Goal: Task Accomplishment & Management: Use online tool/utility

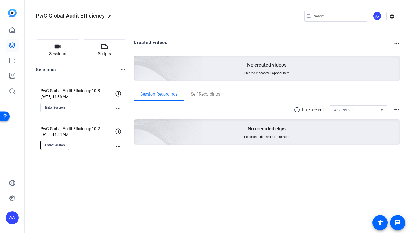
click at [57, 146] on span "Enter Session" at bounding box center [55, 145] width 20 height 4
click at [62, 145] on span "Enter Session" at bounding box center [55, 145] width 20 height 4
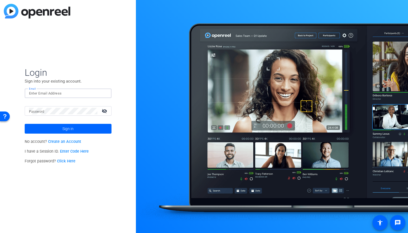
click at [77, 94] on input "Email" at bounding box center [68, 93] width 78 height 7
type input "adam.a.ahmed@pwc.com"
click at [74, 115] on div at bounding box center [63, 110] width 68 height 9
click at [25, 124] on button "Sign in" at bounding box center [68, 129] width 87 height 10
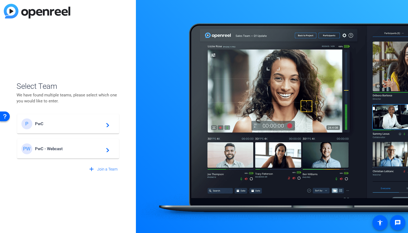
click at [83, 149] on span "PwC - Webcast" at bounding box center [69, 148] width 68 height 5
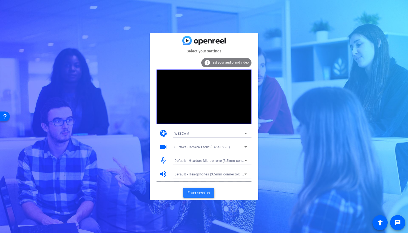
click at [206, 190] on span "Enter session" at bounding box center [199, 193] width 23 height 6
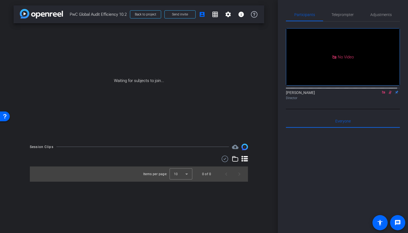
click at [382, 94] on icon at bounding box center [383, 92] width 3 height 3
click at [375, 94] on icon at bounding box center [377, 92] width 4 height 4
click at [348, 17] on span "Teleprompter" at bounding box center [343, 14] width 22 height 13
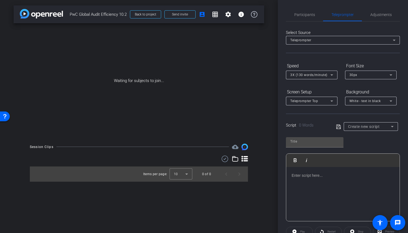
click at [311, 177] on p at bounding box center [343, 175] width 103 height 6
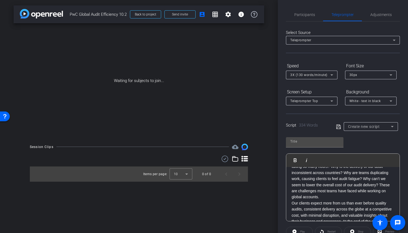
scroll to position [39, 0]
click at [372, 197] on p "Hello – I am Shawn Panson, the Assurance Transformation Leader. Thank you for j…" at bounding box center [343, 166] width 103 height 67
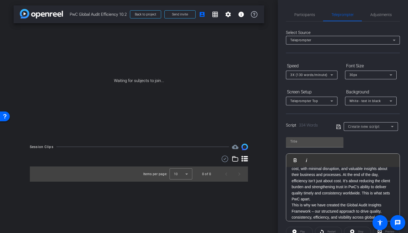
scroll to position [91, 0]
click at [372, 197] on p "Our clients expect more from us than ever before quality audits, consistent del…" at bounding box center [343, 178] width 103 height 49
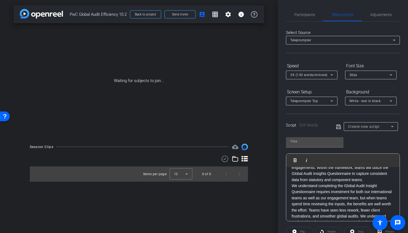
scroll to position [154, 0]
click at [371, 181] on p "This is why we have created the Global Audit Insights Framework – our structure…" at bounding box center [343, 164] width 103 height 36
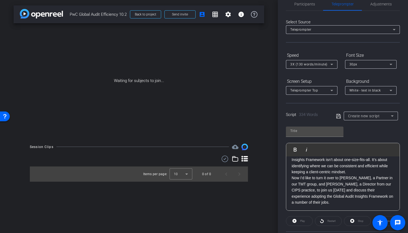
scroll to position [13, 0]
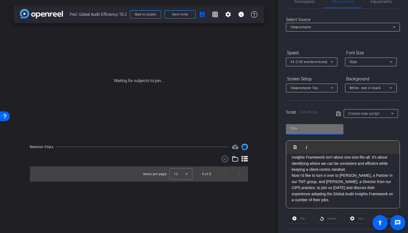
click at [329, 131] on input "text" at bounding box center [314, 128] width 49 height 7
type input "Shawn"
click at [337, 115] on icon at bounding box center [338, 113] width 5 height 7
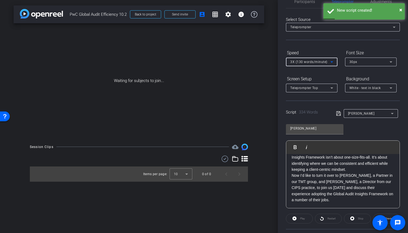
click at [331, 63] on icon at bounding box center [332, 62] width 7 height 7
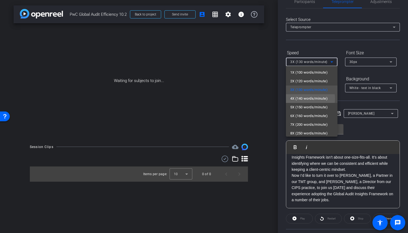
click at [307, 99] on span "4X (140 words/minute)" at bounding box center [308, 98] width 37 height 7
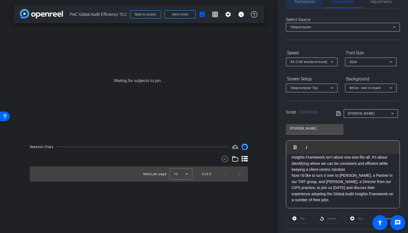
click at [301, 5] on span "Participants" at bounding box center [304, 1] width 21 height 13
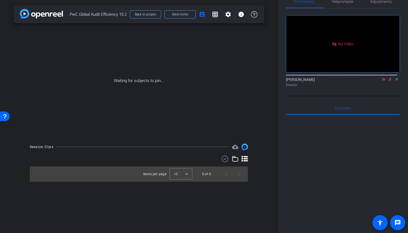
click at [381, 77] on mat-icon at bounding box center [383, 79] width 7 height 5
click at [382, 81] on icon at bounding box center [383, 80] width 3 height 4
click at [124, 15] on span "PwC Global Audit Efficiency 10.2" at bounding box center [98, 14] width 57 height 11
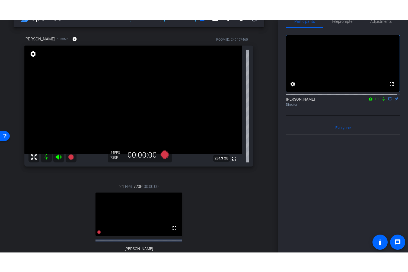
scroll to position [81, 0]
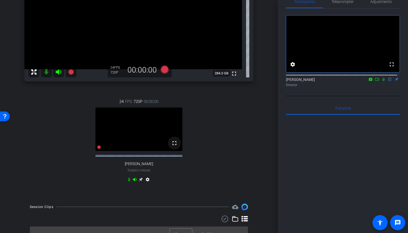
click at [173, 151] on div "fullscreen" at bounding box center [139, 128] width 87 height 43
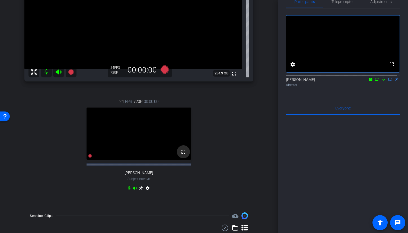
click at [183, 155] on mat-icon "fullscreen" at bounding box center [183, 151] width 7 height 7
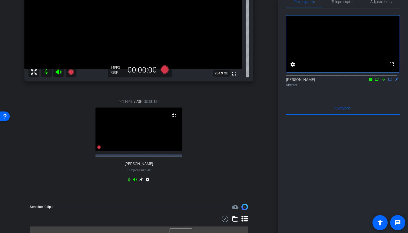
scroll to position [11, 0]
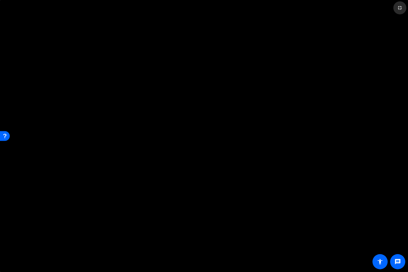
click at [398, 8] on mat-icon "fullscreen_exit" at bounding box center [400, 8] width 7 height 7
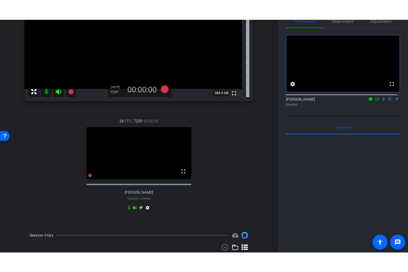
scroll to position [0, 0]
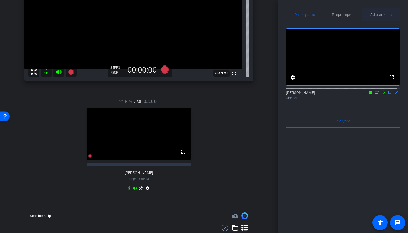
click at [379, 17] on span "Adjustments" at bounding box center [380, 14] width 21 height 13
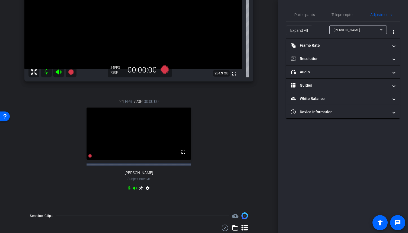
click at [380, 28] on icon at bounding box center [381, 30] width 7 height 7
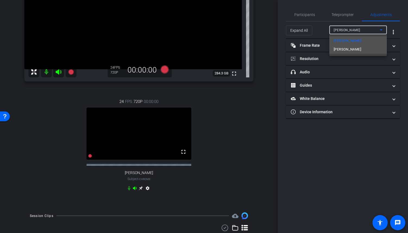
click at [358, 47] on mat-option "Shawn Panson" at bounding box center [358, 49] width 58 height 9
type input "11000"
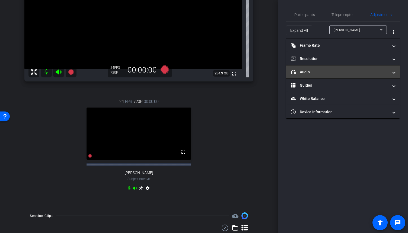
click at [360, 71] on mat-panel-title "headphone icon Audio" at bounding box center [340, 72] width 98 height 6
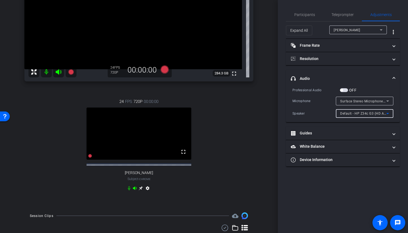
click at [388, 115] on icon at bounding box center [388, 113] width 7 height 7
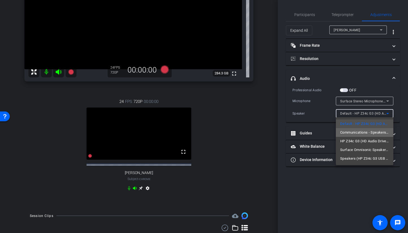
click at [372, 129] on span "Communications - Speakers (HP Z34c G3 USB Audio) (03f0:0c84)" at bounding box center [364, 132] width 49 height 7
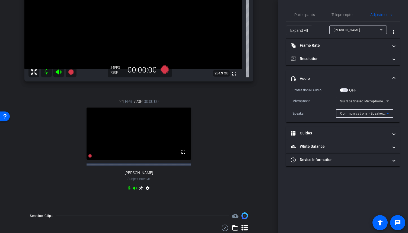
click at [388, 115] on icon at bounding box center [388, 113] width 7 height 7
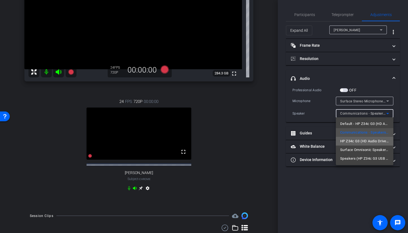
click at [370, 140] on span "HP Z34c G3 (HD Audio Driver for Display Audio)" at bounding box center [364, 141] width 49 height 7
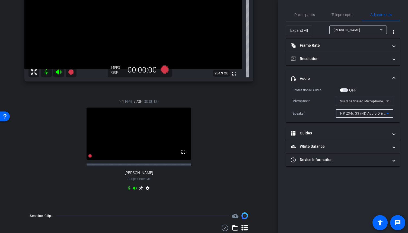
click at [389, 114] on icon at bounding box center [388, 113] width 7 height 7
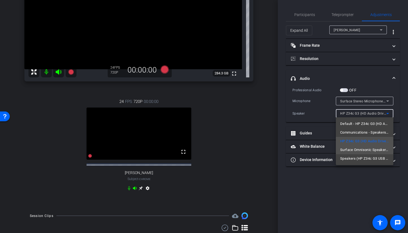
click at [369, 148] on span "Surface Omnisonic Speakers (Surface High Definition Audio)" at bounding box center [364, 150] width 49 height 7
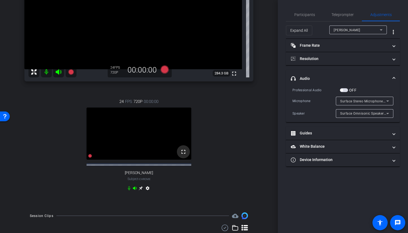
click at [181, 155] on mat-icon "fullscreen" at bounding box center [183, 151] width 7 height 7
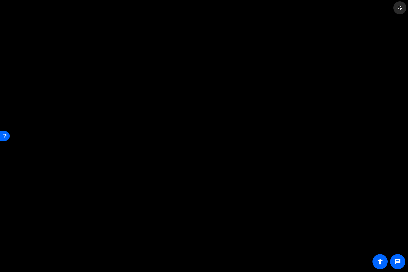
click at [403, 6] on mat-icon "fullscreen_exit" at bounding box center [400, 8] width 7 height 7
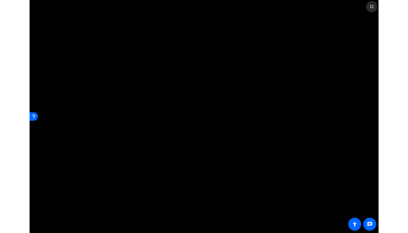
scroll to position [81, 0]
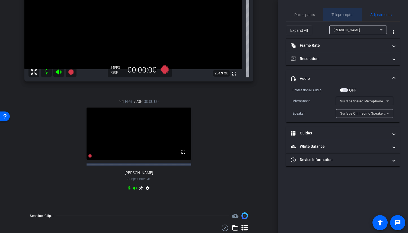
click at [343, 13] on span "Teleprompter" at bounding box center [343, 15] width 22 height 4
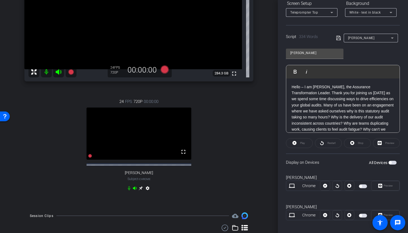
scroll to position [92, 0]
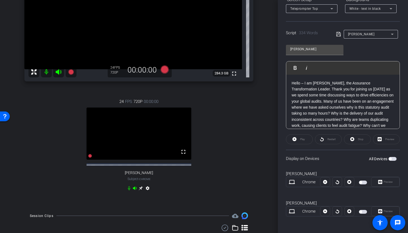
click at [361, 211] on span "button" at bounding box center [363, 212] width 8 height 4
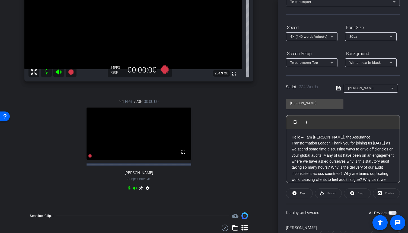
scroll to position [38, 0]
click at [315, 102] on input "Shawn" at bounding box center [314, 103] width 49 height 7
type input "Shawn Intro"
click at [336, 90] on icon at bounding box center [338, 88] width 4 height 4
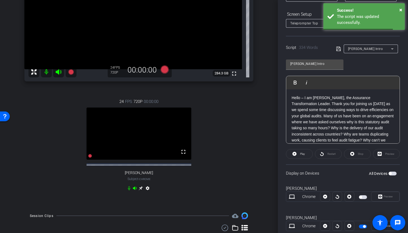
scroll to position [92, 0]
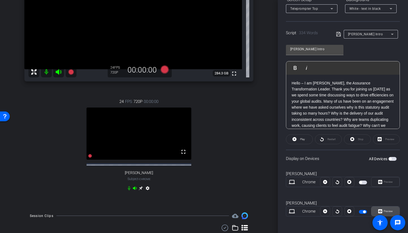
click at [385, 210] on span "Preview" at bounding box center [388, 211] width 9 height 3
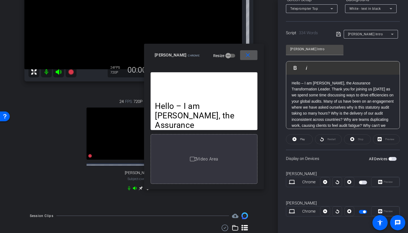
click at [332, 8] on icon at bounding box center [332, 8] width 3 height 1
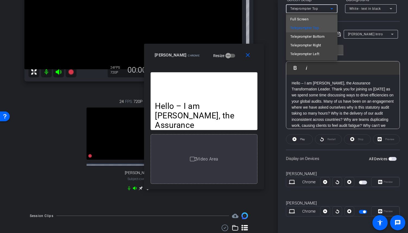
click at [315, 21] on mat-option "Full Screen" at bounding box center [312, 19] width 52 height 9
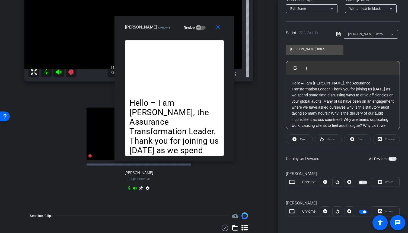
drag, startPoint x: 201, startPoint y: 54, endPoint x: 169, endPoint y: 24, distance: 43.6
click at [176, 24] on mat-slide-toggle "Resize" at bounding box center [191, 27] width 30 height 9
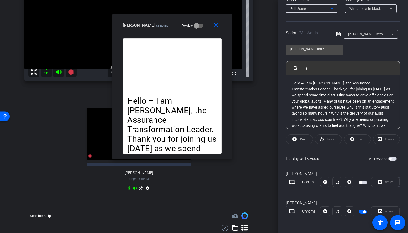
click at [331, 9] on icon at bounding box center [332, 8] width 7 height 7
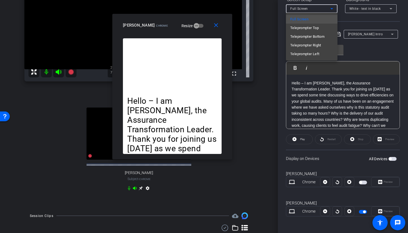
click at [367, 49] on div at bounding box center [204, 116] width 408 height 233
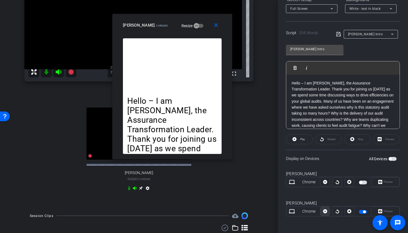
click at [323, 211] on icon at bounding box center [325, 211] width 4 height 4
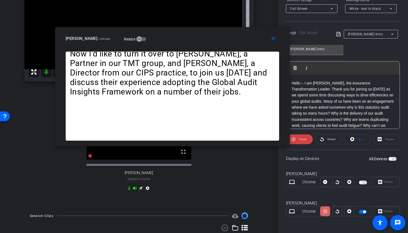
click at [326, 211] on icon at bounding box center [325, 211] width 4 height 8
click at [352, 210] on span at bounding box center [349, 211] width 9 height 13
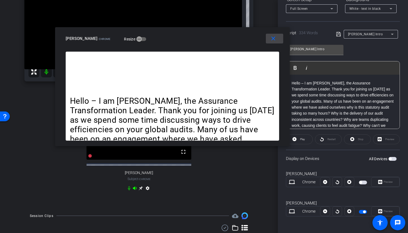
click at [276, 41] on mat-icon "close" at bounding box center [273, 38] width 7 height 7
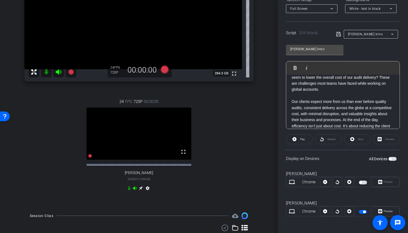
scroll to position [81, 0]
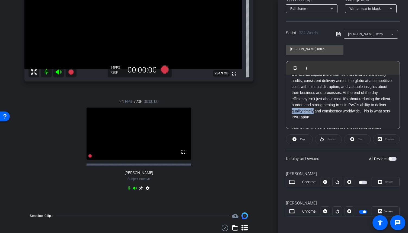
drag, startPoint x: 330, startPoint y: 109, endPoint x: 309, endPoint y: 111, distance: 21.3
click at [309, 111] on p "Our clients expect more from us than ever before quality audits, consistent del…" at bounding box center [343, 95] width 103 height 49
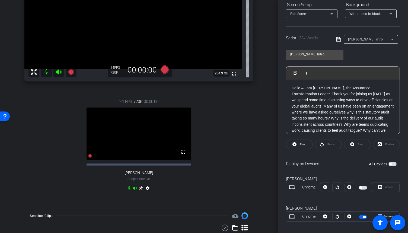
scroll to position [92, 0]
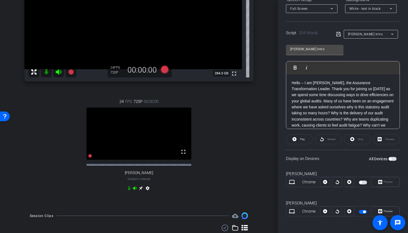
click at [291, 83] on div "Hello – I am Shawn Panson, the Assurance Transformation Leader. Thank you for j…" at bounding box center [342, 210] width 113 height 272
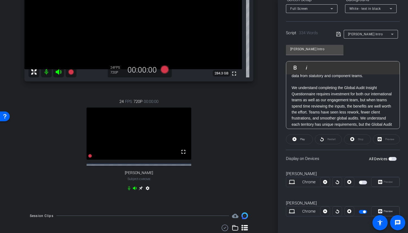
scroll to position [190, 0]
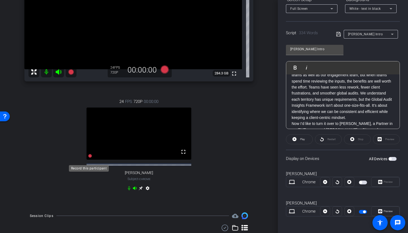
click at [89, 158] on icon at bounding box center [90, 156] width 4 height 4
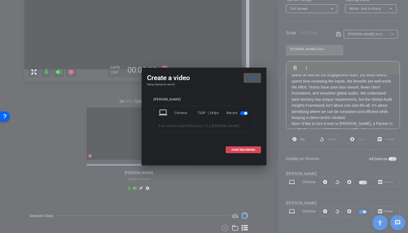
click at [250, 149] on span "START RECORDING" at bounding box center [243, 149] width 24 height 3
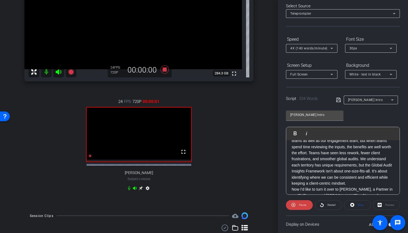
scroll to position [0, 0]
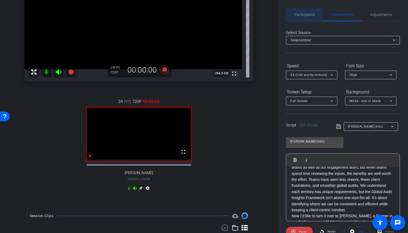
click at [315, 14] on div "Participants" at bounding box center [304, 14] width 37 height 13
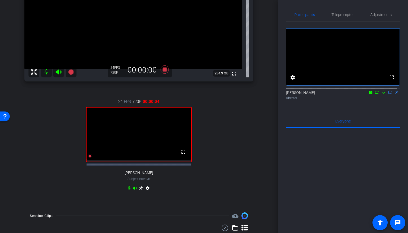
click at [382, 94] on icon at bounding box center [384, 92] width 4 height 4
click at [375, 94] on icon at bounding box center [377, 92] width 4 height 4
click at [342, 15] on span "Teleprompter" at bounding box center [343, 15] width 22 height 4
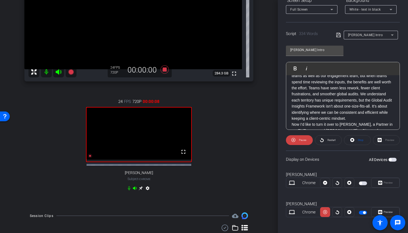
scroll to position [92, 0]
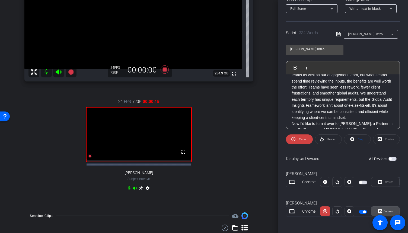
click at [389, 211] on span "Preview" at bounding box center [388, 211] width 9 height 3
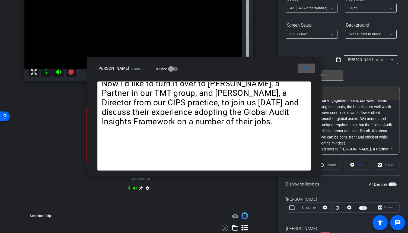
scroll to position [0, 0]
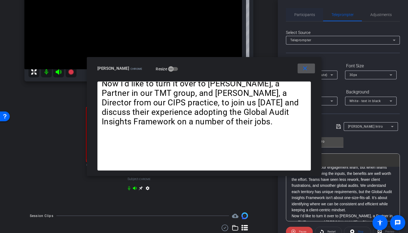
click at [312, 13] on span "Participants" at bounding box center [304, 15] width 21 height 4
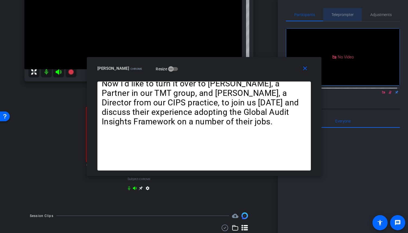
click at [342, 17] on span "Teleprompter" at bounding box center [343, 15] width 22 height 4
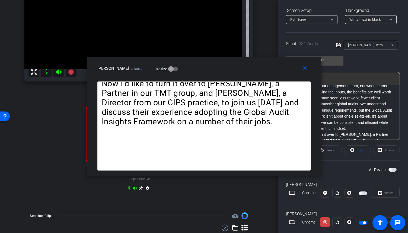
scroll to position [92, 0]
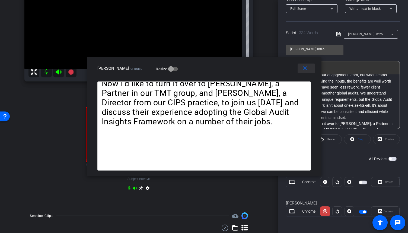
click at [309, 67] on span at bounding box center [306, 68] width 17 height 13
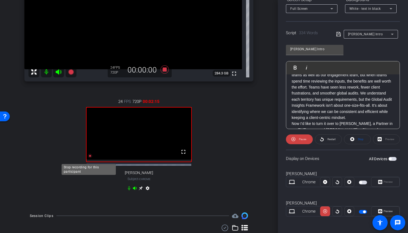
click at [90, 158] on icon at bounding box center [90, 156] width 4 height 4
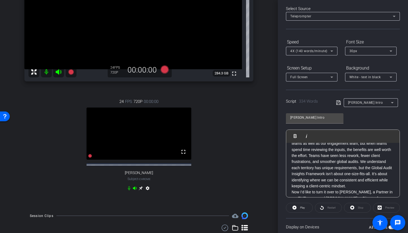
scroll to position [0, 0]
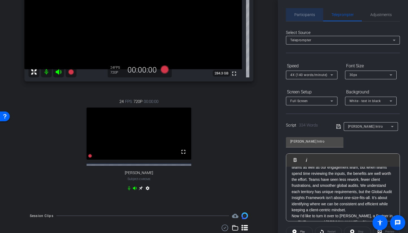
click at [310, 18] on span "Participants" at bounding box center [304, 14] width 21 height 13
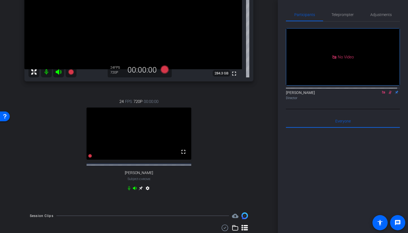
click at [382, 91] on icon at bounding box center [383, 92] width 3 height 3
click at [382, 94] on icon at bounding box center [384, 92] width 4 height 4
click at [342, 15] on span "Teleprompter" at bounding box center [343, 15] width 22 height 4
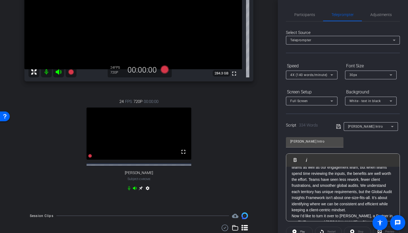
click at [334, 182] on p "We understand completing the Global Audit Insight Questionnaire requires invest…" at bounding box center [343, 182] width 103 height 61
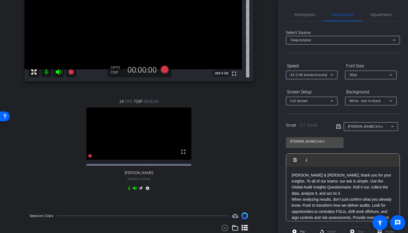
click at [330, 192] on p "Jeff & Eric, thank you for your insights. To all of our teams: our ask is simpl…" at bounding box center [343, 184] width 103 height 24
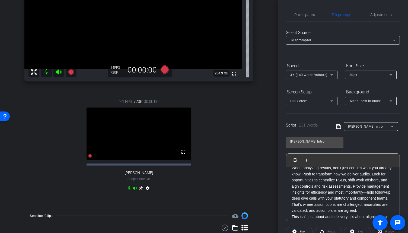
scroll to position [54, 0]
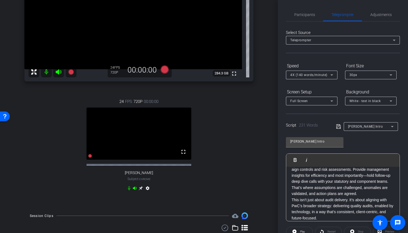
click at [336, 196] on p "When analyzing results, don’t just confirm what you already know. Push to trans…" at bounding box center [343, 172] width 103 height 49
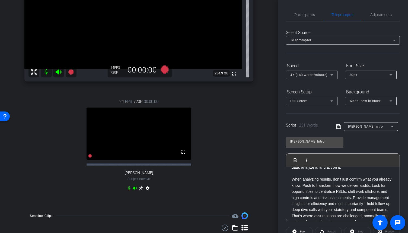
scroll to position [33, 0]
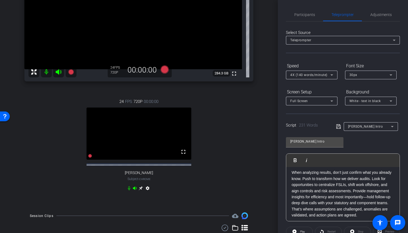
click at [317, 190] on p "When analyzing results, don’t just confirm what you already know. Push to trans…" at bounding box center [343, 193] width 103 height 49
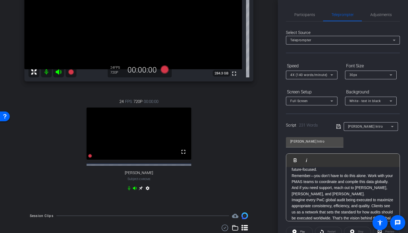
scroll to position [115, 0]
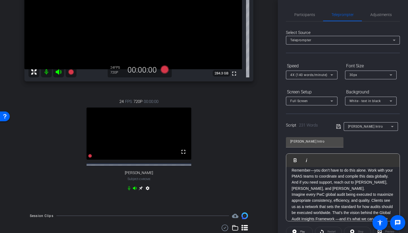
click at [343, 167] on p "This isn’t just about audit delivery. It’s about aligning with PwC’s broader st…" at bounding box center [343, 155] width 103 height 24
drag, startPoint x: 321, startPoint y: 138, endPoint x: 302, endPoint y: 139, distance: 19.6
click at [302, 139] on input "Shawn Intro" at bounding box center [314, 141] width 49 height 7
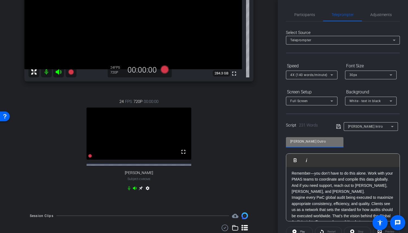
scroll to position [130, 0]
type input "Shawn Outro"
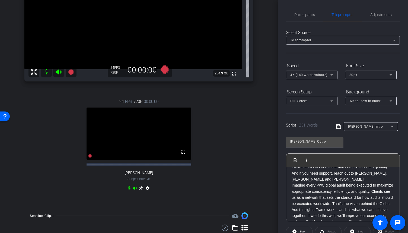
click at [373, 182] on p "Remember—you don’t have to do this alone. Work with your PMAS teams to coordina…" at bounding box center [343, 170] width 103 height 24
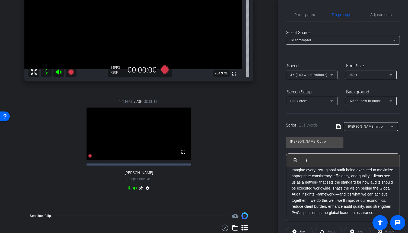
scroll to position [163, 0]
click at [336, 126] on icon at bounding box center [338, 126] width 5 height 7
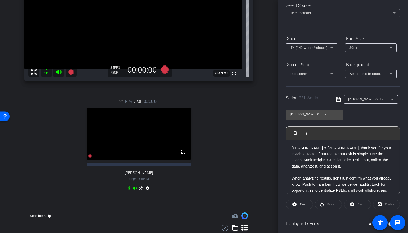
scroll to position [0, 0]
click at [359, 206] on div "Stop" at bounding box center [357, 204] width 27 height 10
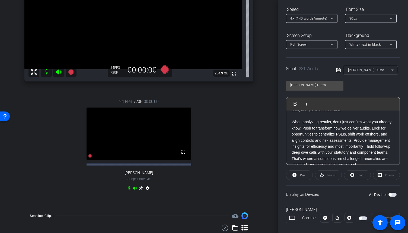
scroll to position [92, 0]
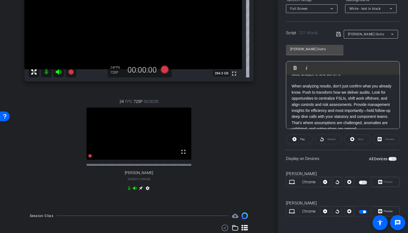
click at [363, 210] on span "button" at bounding box center [364, 211] width 3 height 3
click at [363, 210] on span "button" at bounding box center [363, 212] width 8 height 4
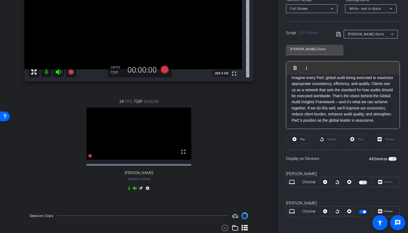
scroll to position [163, 0]
click at [88, 158] on icon at bounding box center [90, 156] width 4 height 4
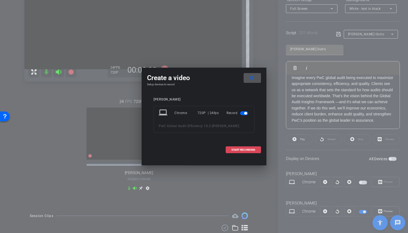
click at [239, 149] on span "START RECORDING" at bounding box center [243, 149] width 24 height 3
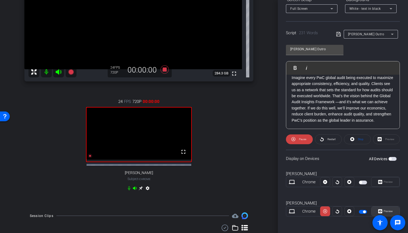
click at [385, 211] on span "Preview" at bounding box center [388, 211] width 9 height 3
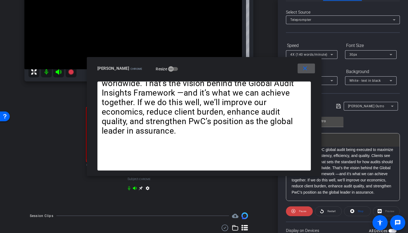
scroll to position [0, 0]
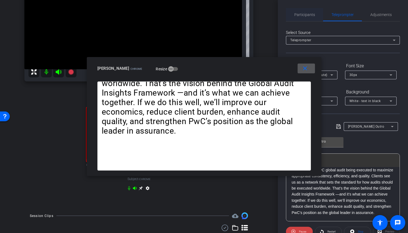
click at [308, 12] on span "Participants" at bounding box center [304, 14] width 21 height 13
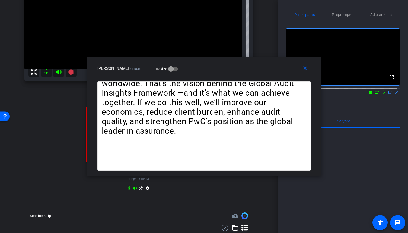
click at [376, 94] on icon at bounding box center [377, 92] width 4 height 4
click at [388, 94] on icon at bounding box center [390, 92] width 4 height 4
click at [345, 15] on span "Teleprompter" at bounding box center [343, 15] width 22 height 4
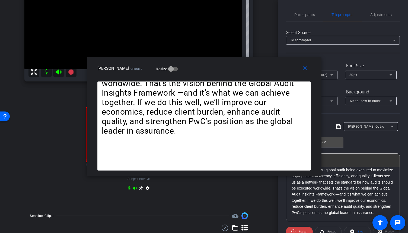
scroll to position [27, 0]
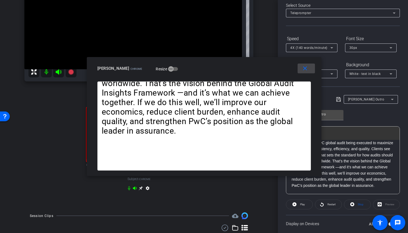
click at [308, 70] on mat-icon "close" at bounding box center [305, 68] width 7 height 7
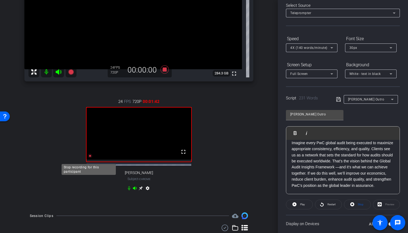
click at [89, 158] on icon at bounding box center [90, 156] width 4 height 4
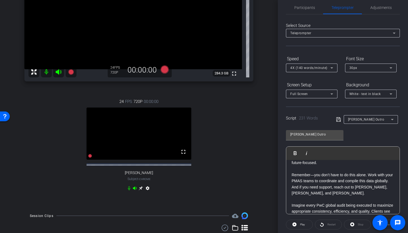
scroll to position [0, 0]
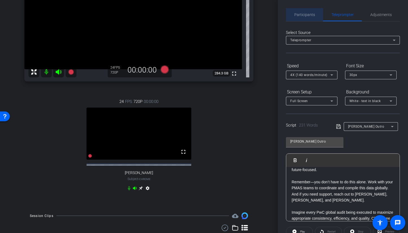
click at [308, 14] on span "Participants" at bounding box center [304, 15] width 21 height 4
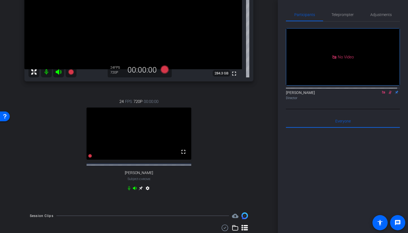
click at [389, 90] on icon at bounding box center [390, 92] width 4 height 4
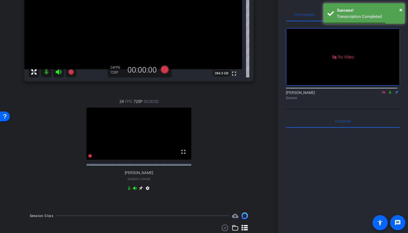
click at [389, 90] on icon at bounding box center [390, 92] width 4 height 4
click at [401, 9] on span "×" at bounding box center [400, 10] width 3 height 7
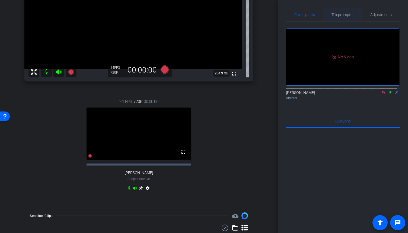
click at [340, 15] on span "Teleprompter" at bounding box center [343, 15] width 22 height 4
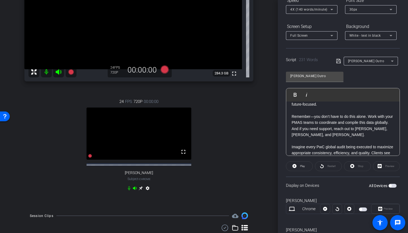
scroll to position [92, 0]
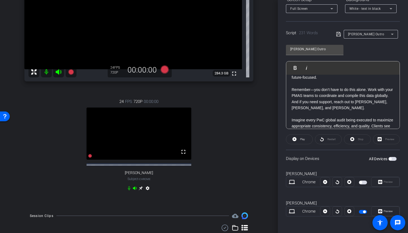
click at [350, 211] on div at bounding box center [350, 211] width 10 height 10
click at [364, 211] on span "button" at bounding box center [364, 211] width 3 height 3
click at [349, 210] on div at bounding box center [350, 211] width 10 height 10
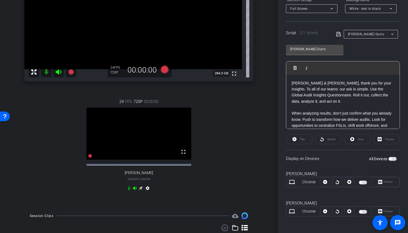
click at [289, 81] on div "Jeff & Eric, thank you for your insights. To all of our teams: our ask is simpl…" at bounding box center [342, 177] width 113 height 205
click at [360, 210] on span "button" at bounding box center [360, 211] width 3 height 3
click at [89, 158] on icon at bounding box center [90, 156] width 4 height 4
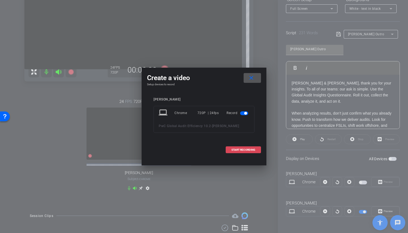
click at [240, 153] on span at bounding box center [243, 149] width 35 height 13
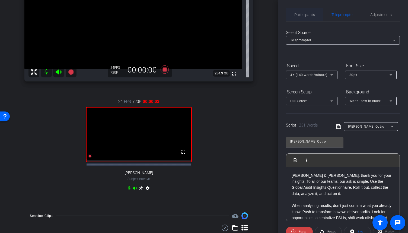
click at [302, 14] on span "Participants" at bounding box center [304, 15] width 21 height 4
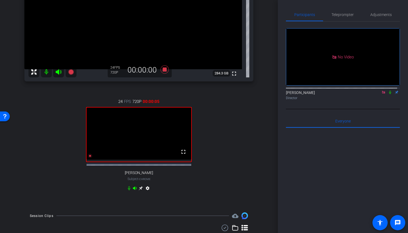
click at [387, 90] on mat-icon at bounding box center [390, 92] width 7 height 5
click at [342, 13] on span "Teleprompter" at bounding box center [343, 15] width 22 height 4
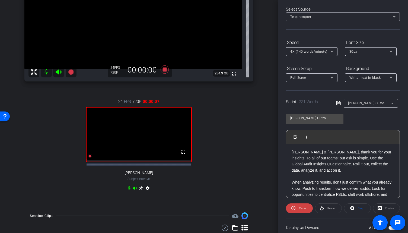
scroll to position [92, 0]
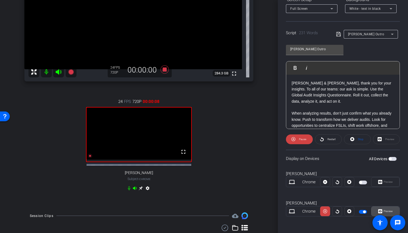
click at [388, 208] on span "Preview" at bounding box center [387, 211] width 11 height 8
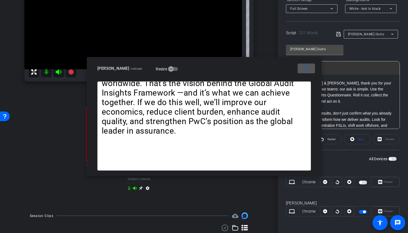
click at [307, 66] on mat-icon "close" at bounding box center [305, 68] width 7 height 7
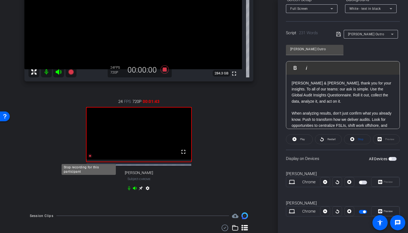
click at [90, 158] on icon at bounding box center [90, 156] width 4 height 4
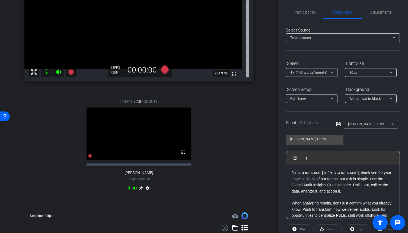
scroll to position [0, 0]
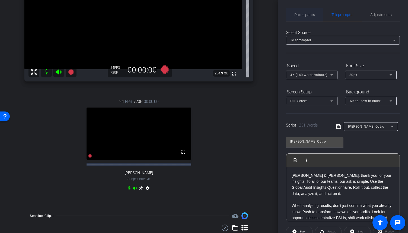
click at [297, 18] on span "Participants" at bounding box center [304, 14] width 21 height 13
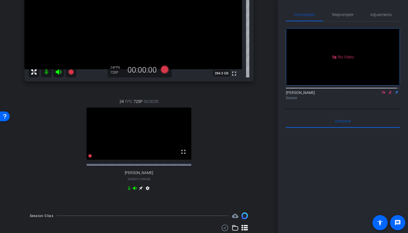
click at [388, 90] on icon at bounding box center [390, 92] width 4 height 4
click at [338, 16] on span "Teleprompter" at bounding box center [343, 15] width 22 height 4
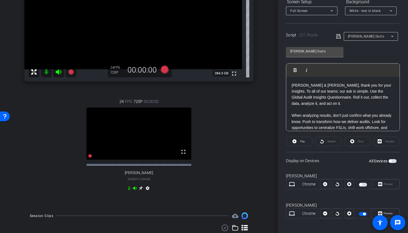
scroll to position [92, 0]
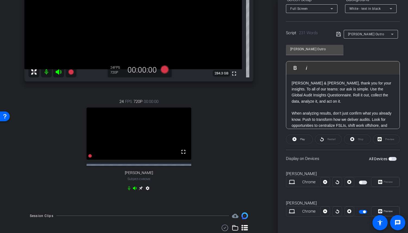
click at [363, 212] on span "button" at bounding box center [364, 211] width 3 height 3
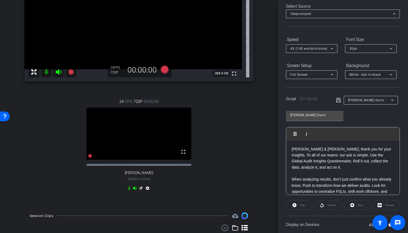
scroll to position [81, 0]
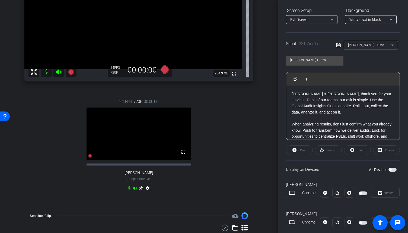
click at [348, 222] on div at bounding box center [350, 222] width 10 height 10
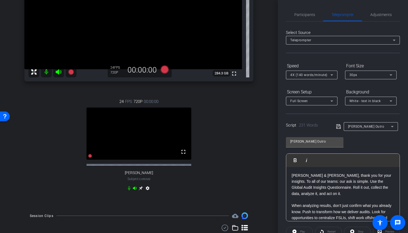
click at [292, 177] on p "Jeff & Eric, thank you for your insights. To all of our teams: our ask is simpl…" at bounding box center [343, 184] width 103 height 24
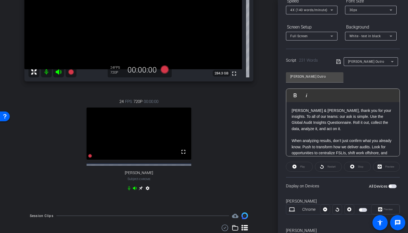
scroll to position [81, 0]
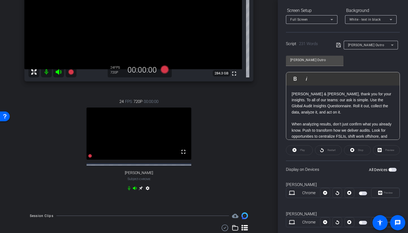
click at [359, 221] on span "button" at bounding box center [360, 222] width 3 height 3
click at [90, 158] on icon at bounding box center [90, 156] width 4 height 4
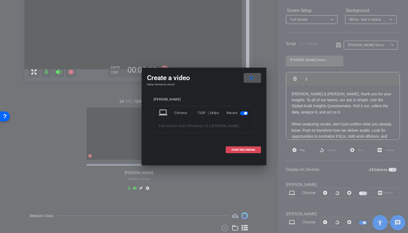
click at [250, 149] on span "START RECORDING" at bounding box center [243, 149] width 24 height 3
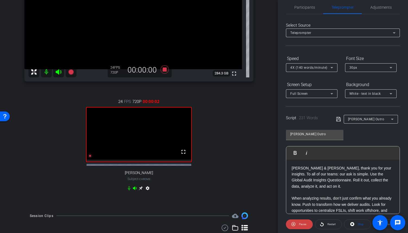
scroll to position [0, 0]
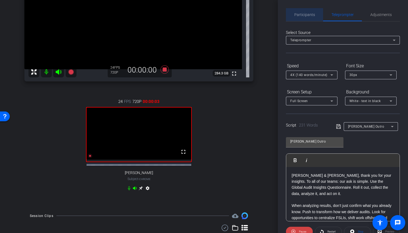
click at [315, 12] on div "Participants" at bounding box center [304, 14] width 37 height 13
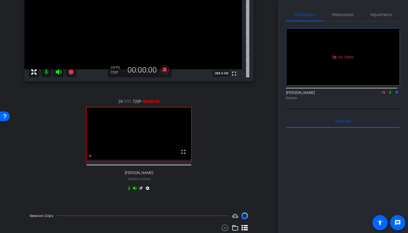
click at [388, 90] on icon at bounding box center [390, 92] width 4 height 4
click at [344, 16] on span "Teleprompter" at bounding box center [343, 15] width 22 height 4
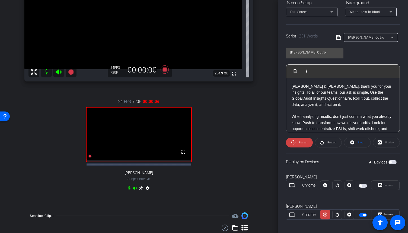
scroll to position [92, 0]
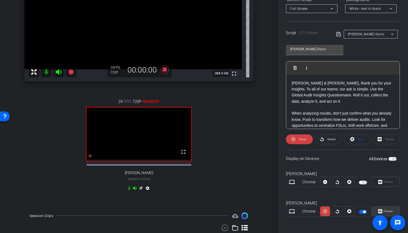
click at [385, 207] on span "Preview" at bounding box center [387, 211] width 11 height 8
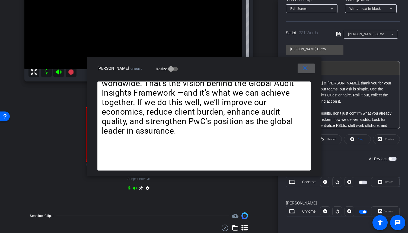
click at [302, 70] on mat-icon "close" at bounding box center [305, 68] width 7 height 7
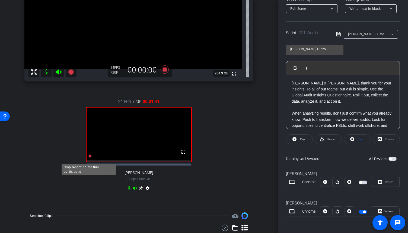
click at [88, 158] on icon at bounding box center [90, 156] width 4 height 4
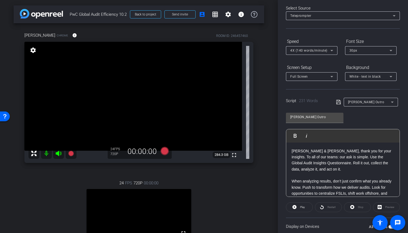
scroll to position [0, 0]
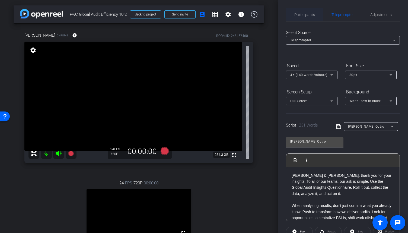
click at [307, 18] on span "Participants" at bounding box center [304, 14] width 21 height 13
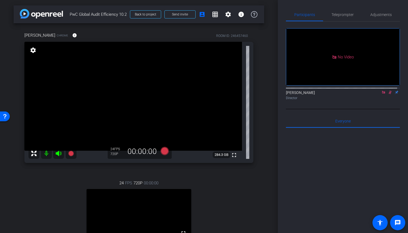
click at [382, 91] on icon at bounding box center [383, 92] width 3 height 3
click at [382, 94] on icon at bounding box center [384, 92] width 4 height 4
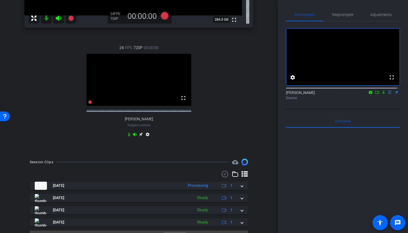
scroll to position [136, 0]
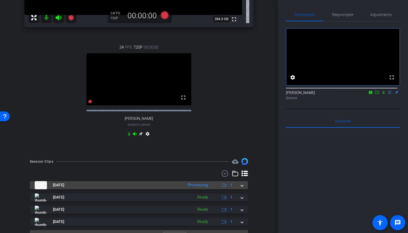
click at [241, 188] on span at bounding box center [242, 185] width 2 height 6
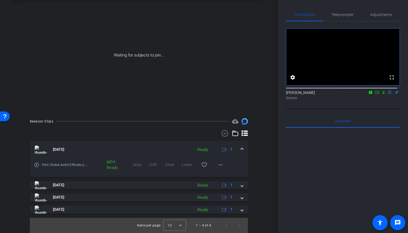
scroll to position [26, 0]
